Goal: Task Accomplishment & Management: Manage account settings

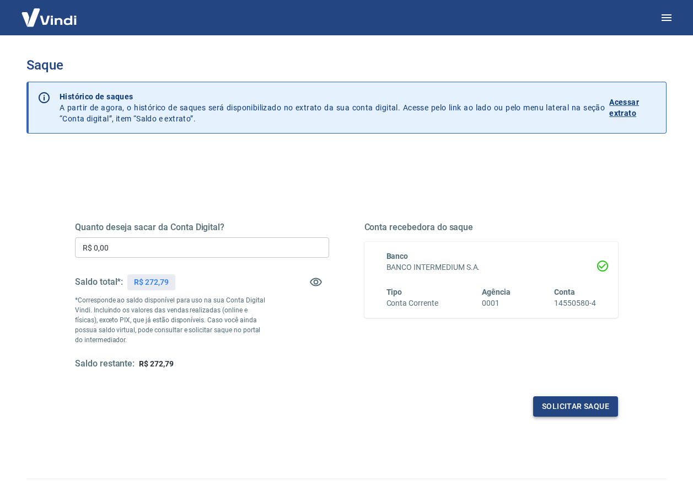
click at [575, 407] on button "Solicitar saque" at bounding box center [575, 406] width 85 height 20
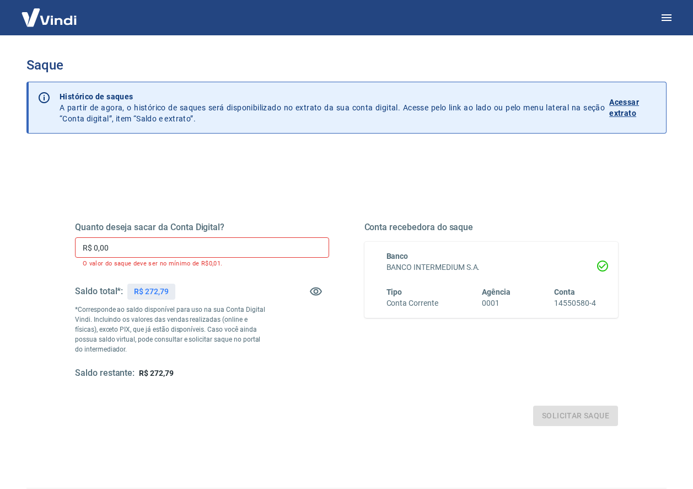
click at [137, 245] on input "R$ 0,00" at bounding box center [202, 247] width 254 height 20
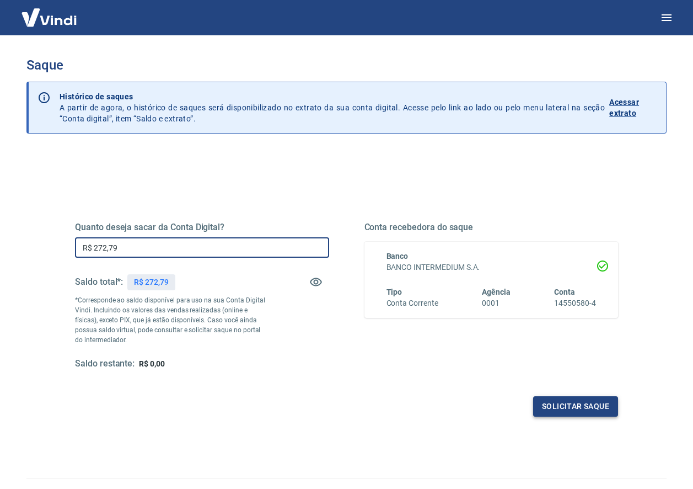
type input "R$ 272,79"
click at [576, 406] on button "Solicitar saque" at bounding box center [575, 406] width 85 height 20
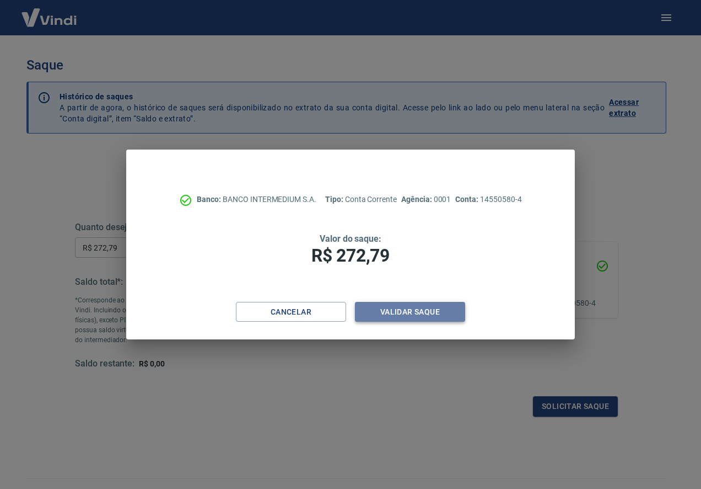
click at [412, 312] on button "Validar saque" at bounding box center [410, 312] width 110 height 20
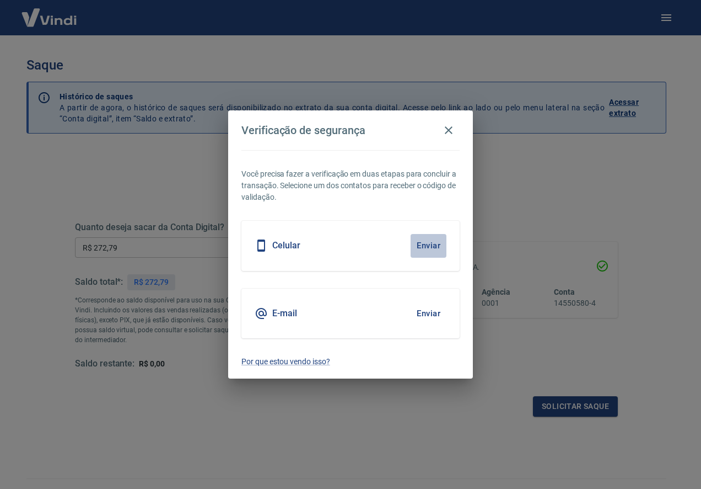
click at [427, 244] on button "Enviar" at bounding box center [429, 245] width 36 height 23
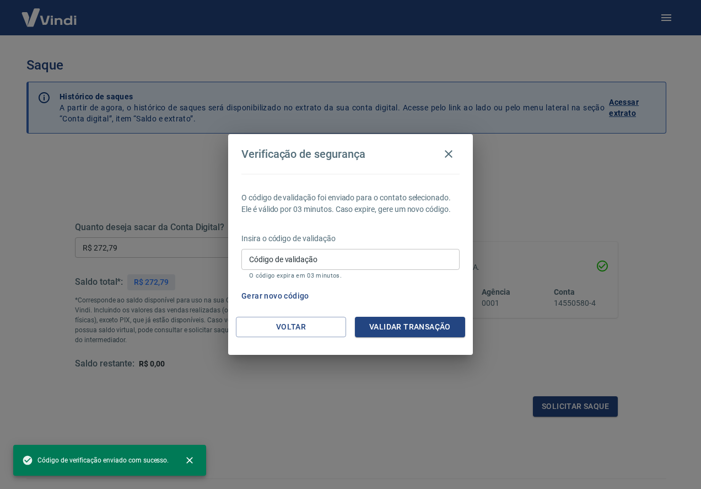
click at [393, 260] on input "Código de validação" at bounding box center [351, 259] width 218 height 20
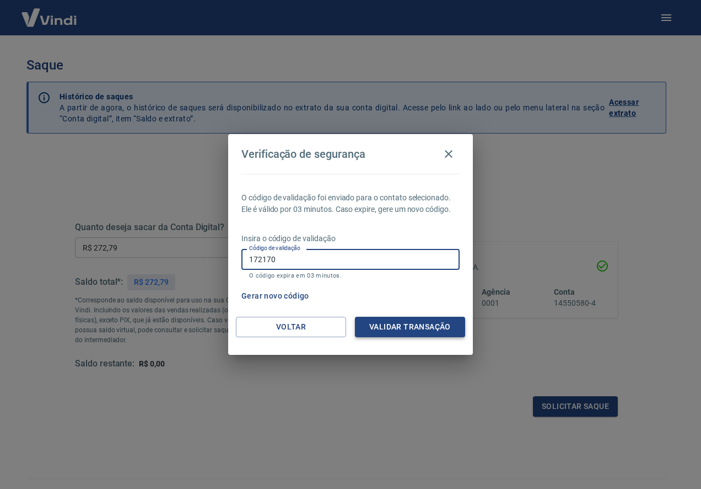
type input "172170"
click at [428, 327] on button "Validar transação" at bounding box center [410, 327] width 110 height 20
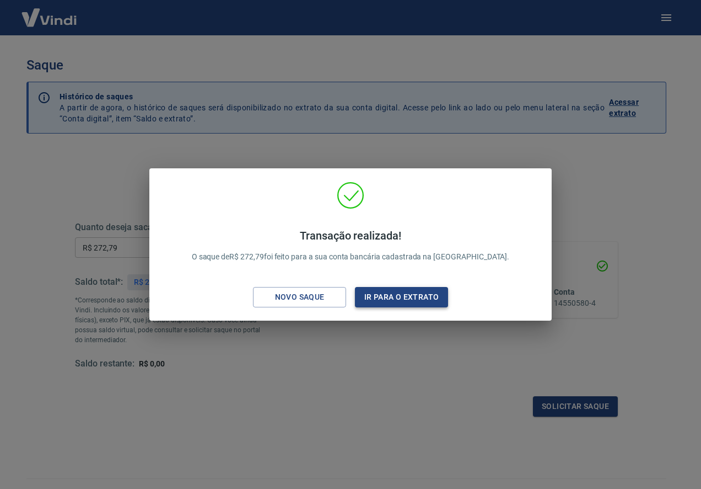
click at [404, 290] on button "Ir para o extrato" at bounding box center [401, 297] width 93 height 20
